Goal: Find specific fact: Find specific fact

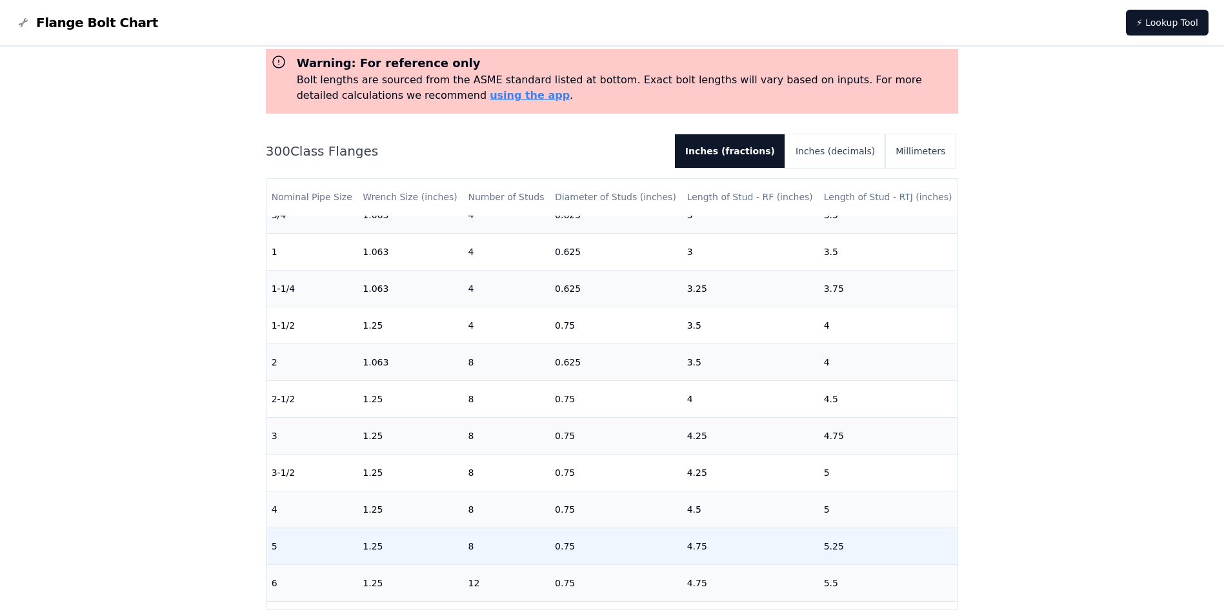
scroll to position [129, 0]
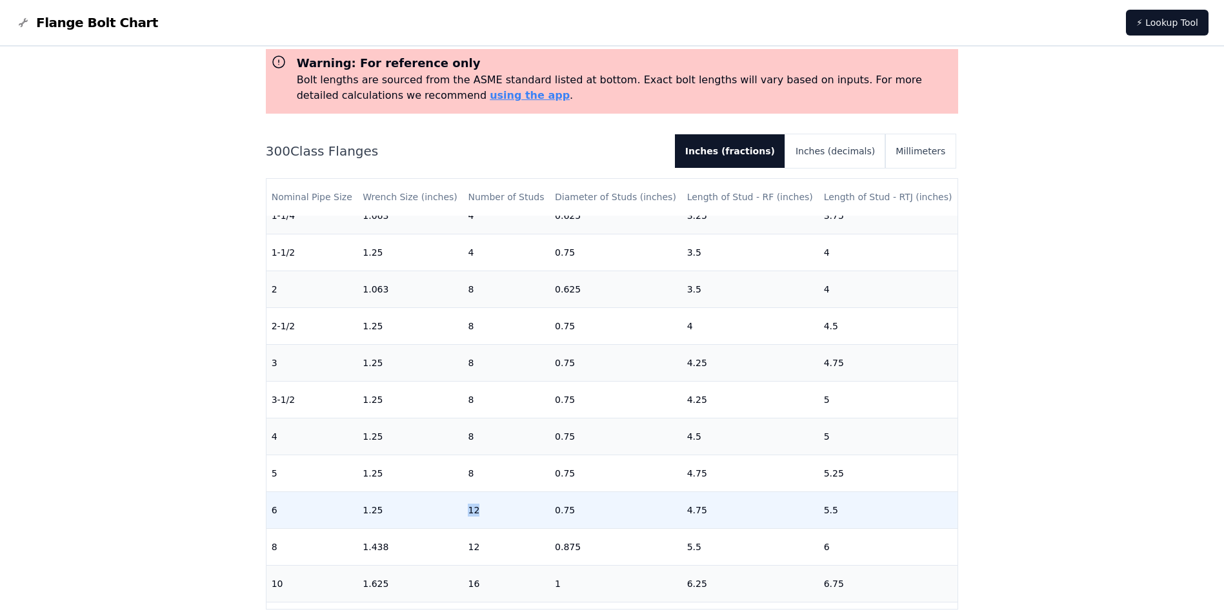
drag, startPoint x: 477, startPoint y: 508, endPoint x: 467, endPoint y: 508, distance: 10.3
click at [467, 508] on td "12" at bounding box center [506, 509] width 87 height 37
